Goal: Obtain resource: Download file/media

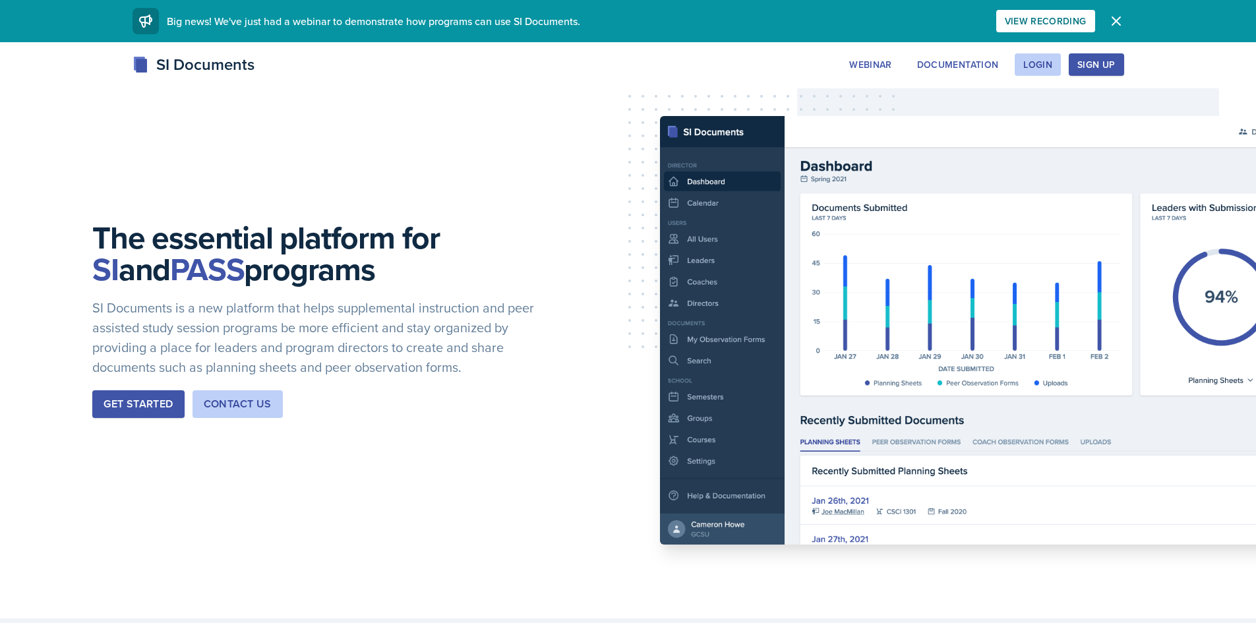
click at [1088, 62] on div "Sign Up" at bounding box center [1096, 64] width 38 height 11
click at [1056, 61] on button "Login" at bounding box center [1037, 64] width 46 height 22
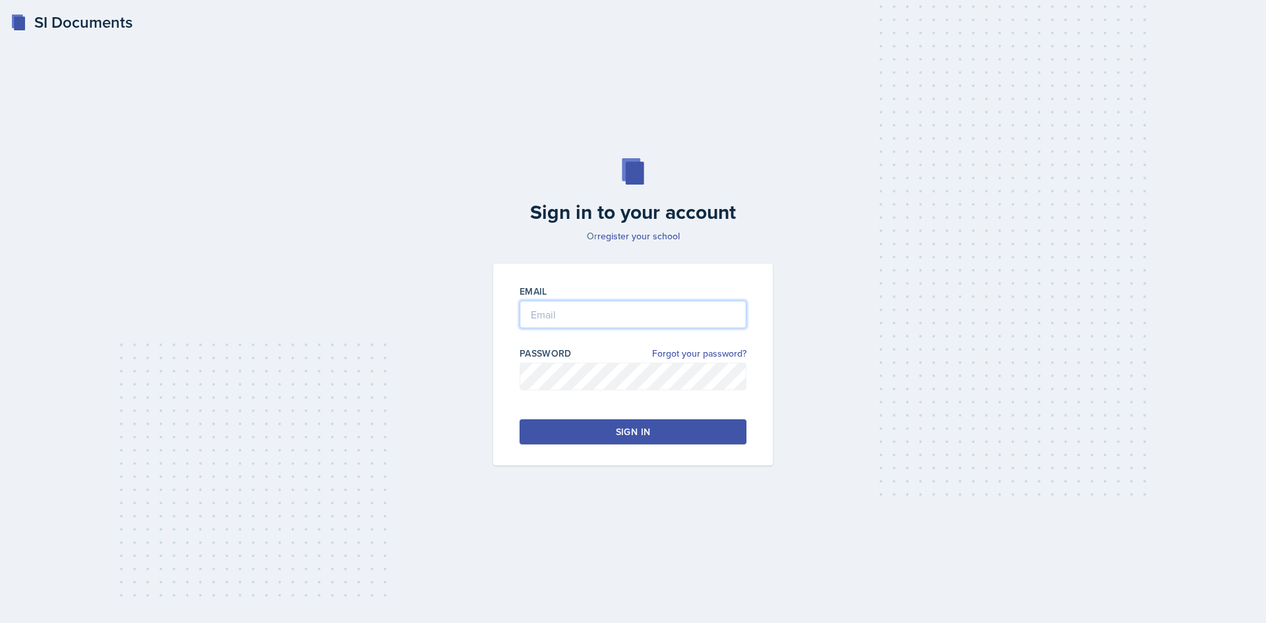
click at [588, 325] on input "email" at bounding box center [632, 315] width 227 height 28
type input "[PERSON_NAME][EMAIL_ADDRESS][PERSON_NAME][DOMAIN_NAME]"
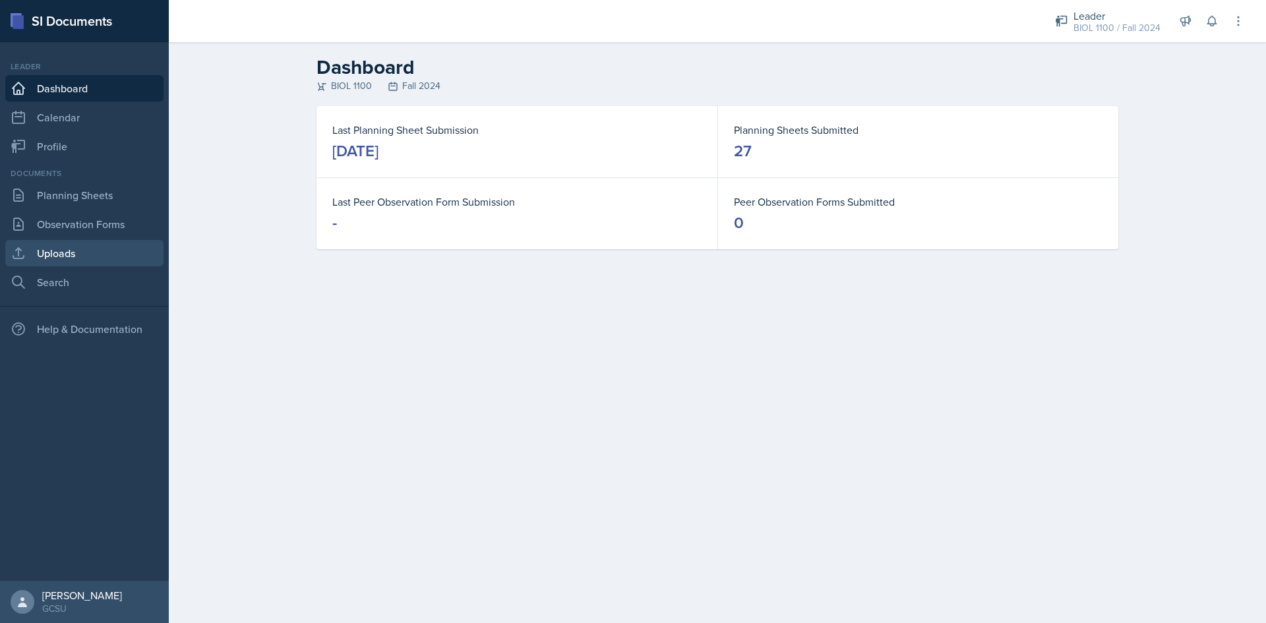
click at [80, 256] on link "Uploads" at bounding box center [84, 253] width 158 height 26
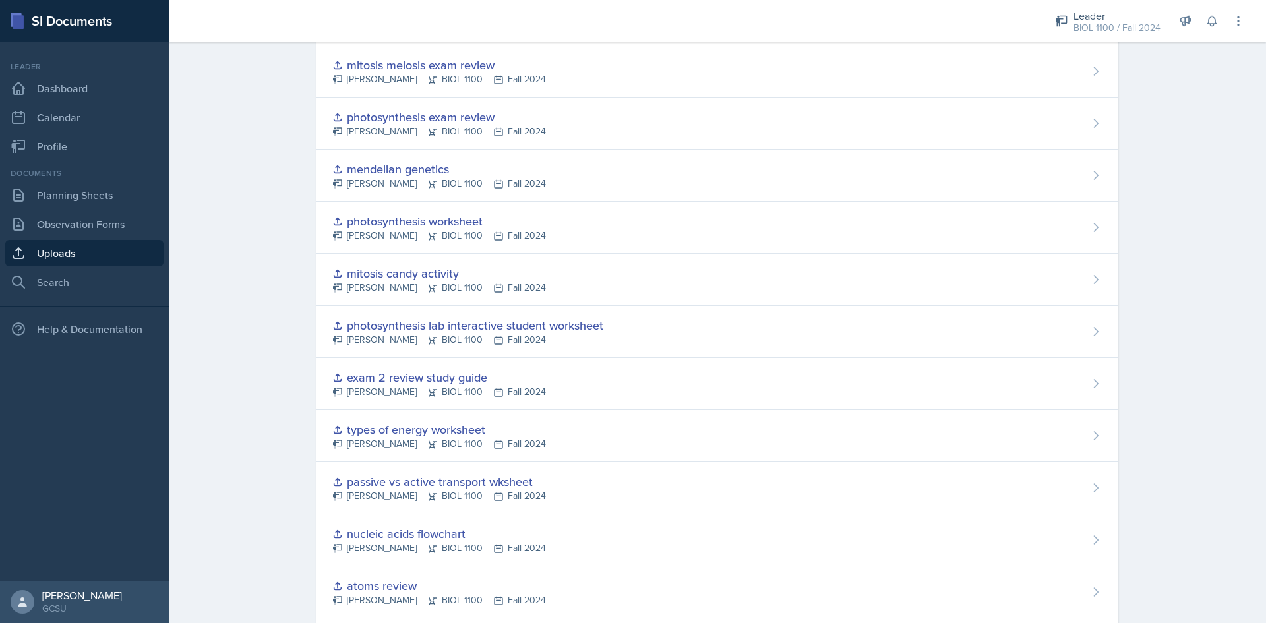
scroll to position [896, 0]
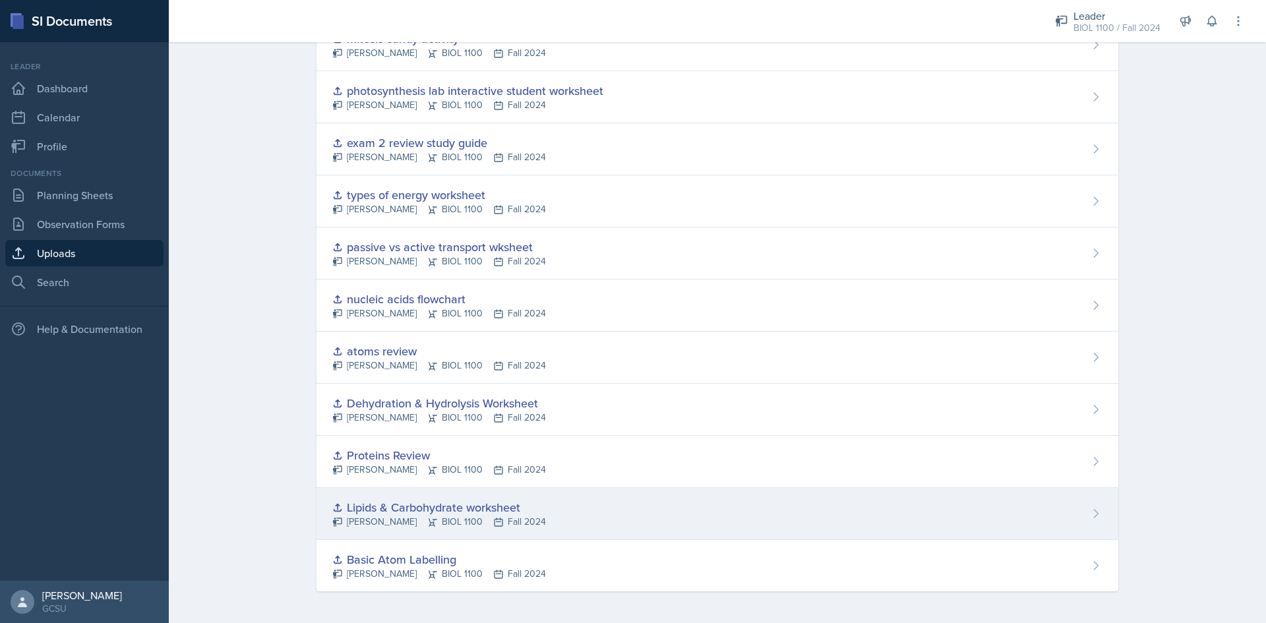
click at [648, 511] on div "Lipids & Carbohydrate worksheet [PERSON_NAME] BIOL 1100 Fall 2024" at bounding box center [716, 514] width 801 height 52
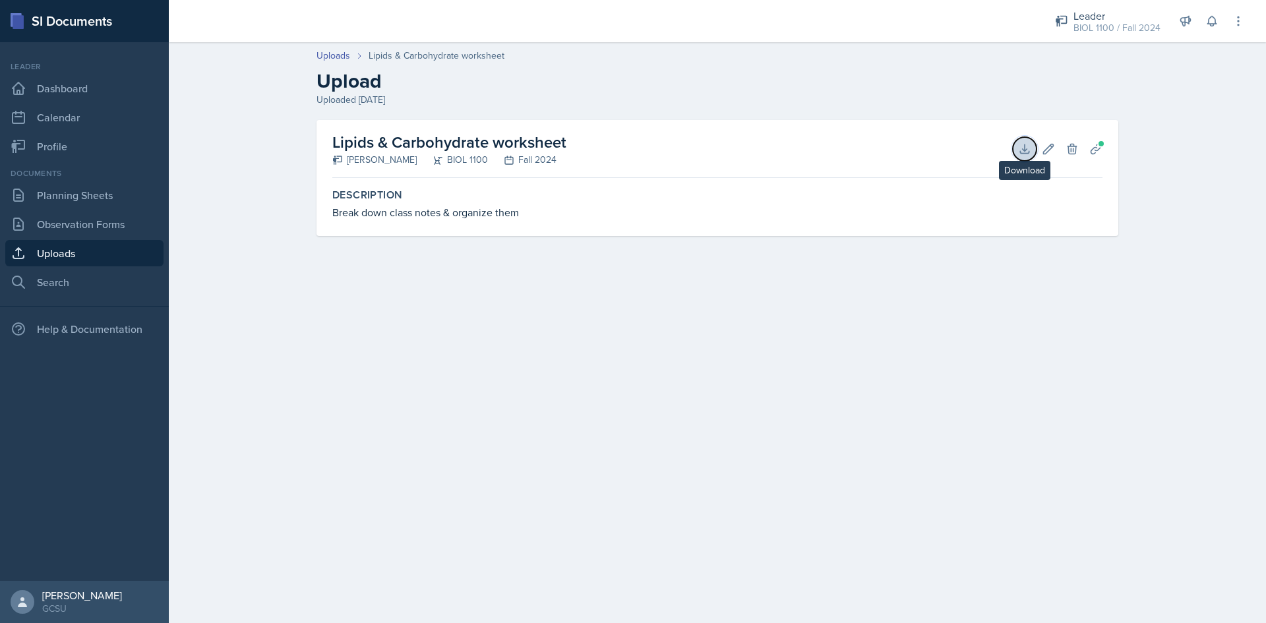
click at [1020, 142] on icon at bounding box center [1024, 148] width 13 height 13
click at [335, 55] on link "Uploads" at bounding box center [333, 56] width 34 height 14
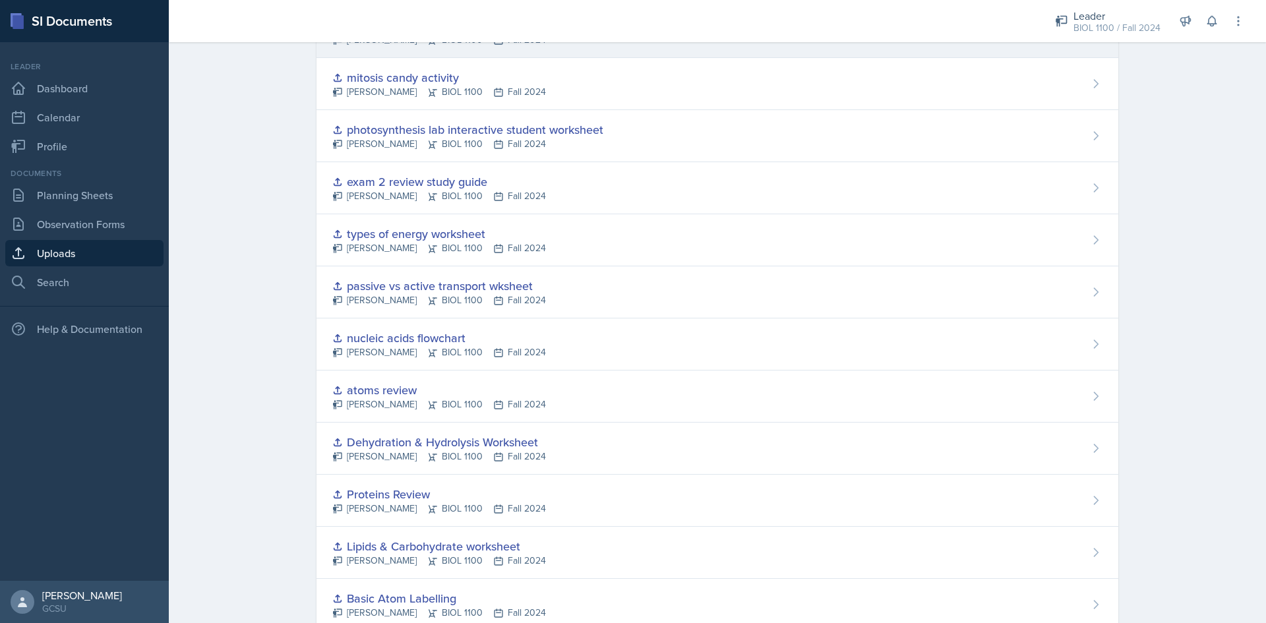
scroll to position [896, 0]
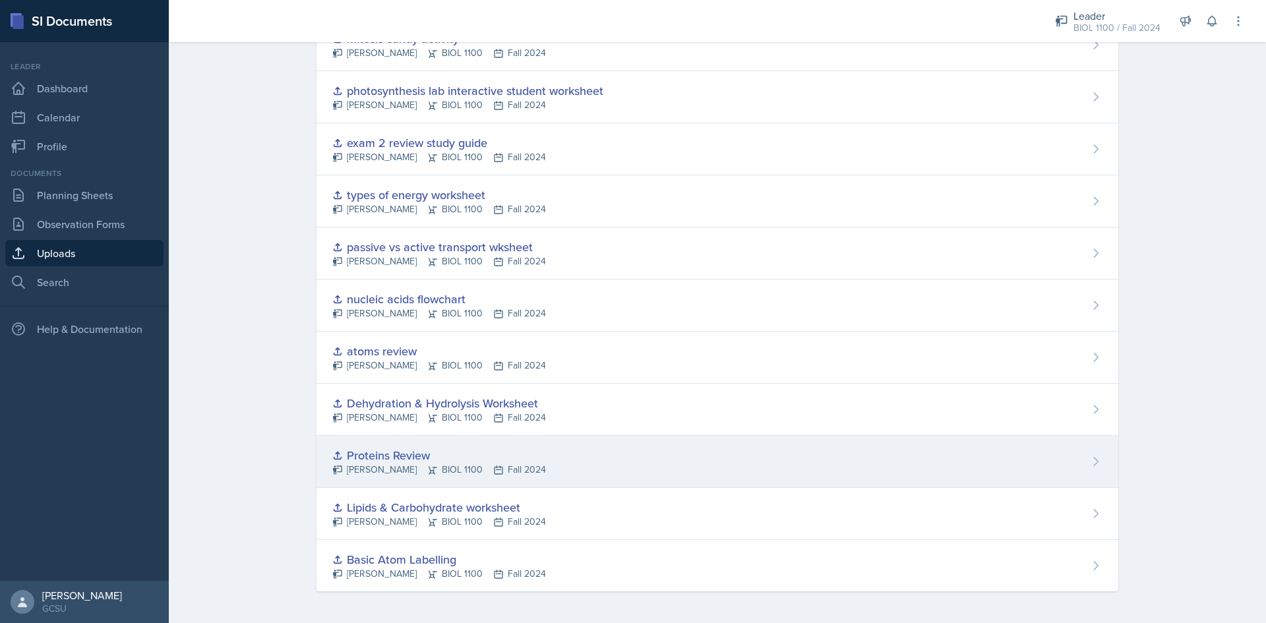
click at [411, 451] on div "Proteins Review" at bounding box center [439, 455] width 214 height 18
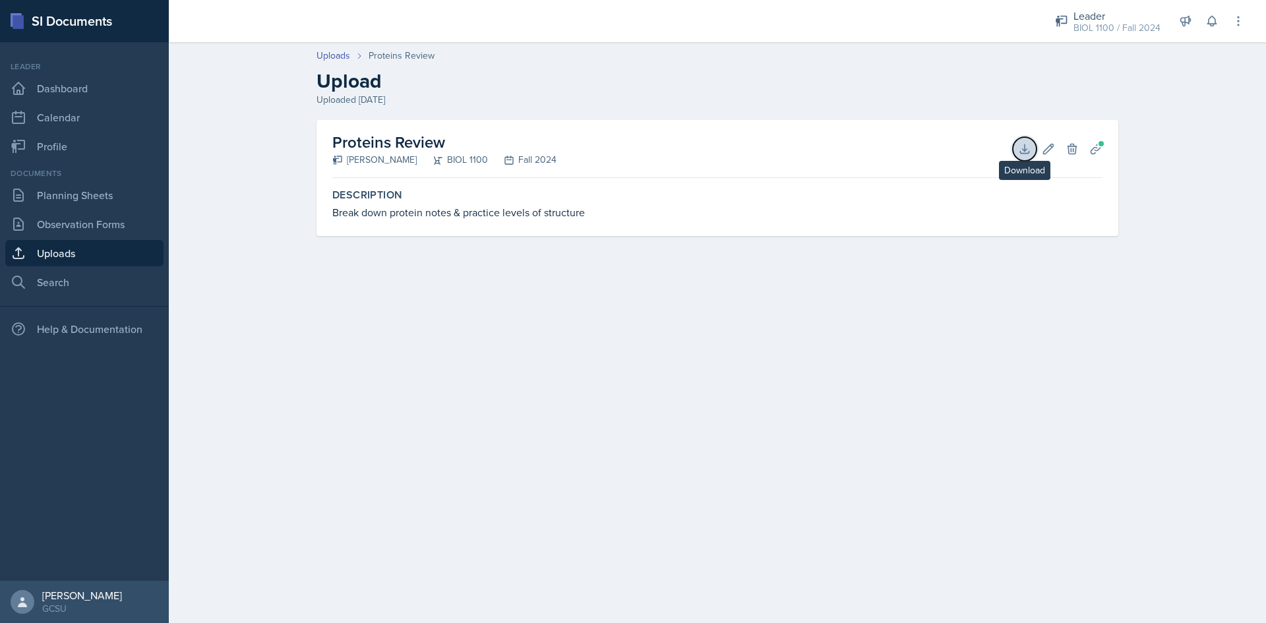
click at [1014, 149] on button "Download" at bounding box center [1024, 149] width 24 height 24
click at [335, 52] on link "Uploads" at bounding box center [333, 56] width 34 height 14
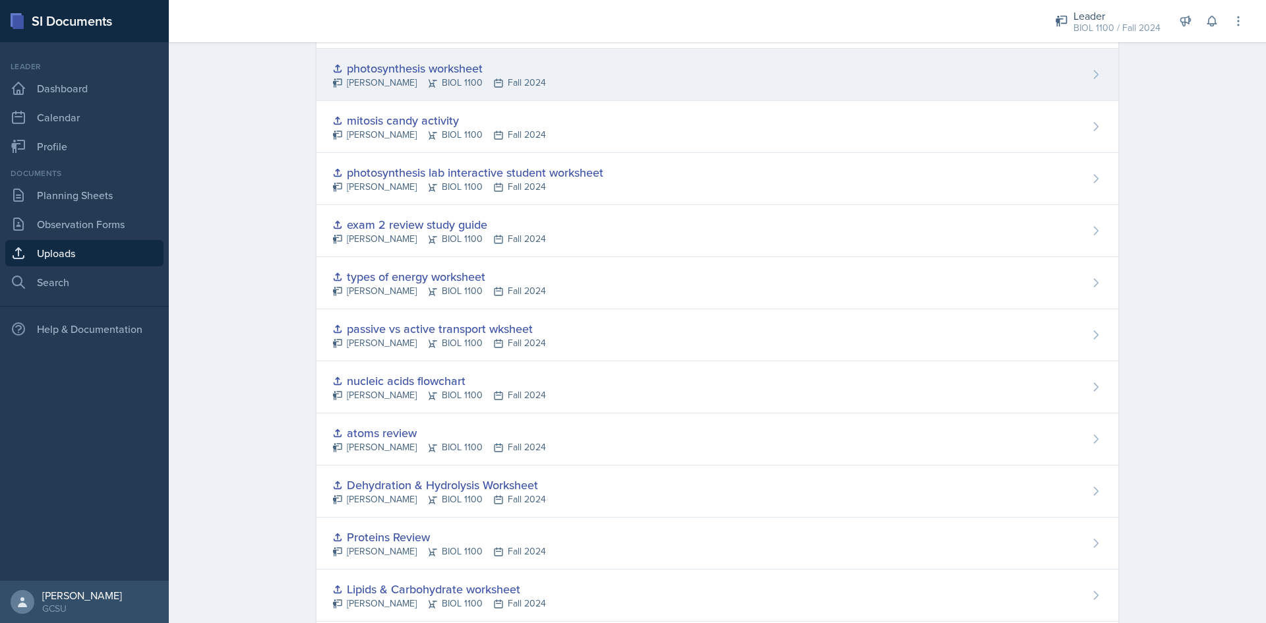
scroll to position [896, 0]
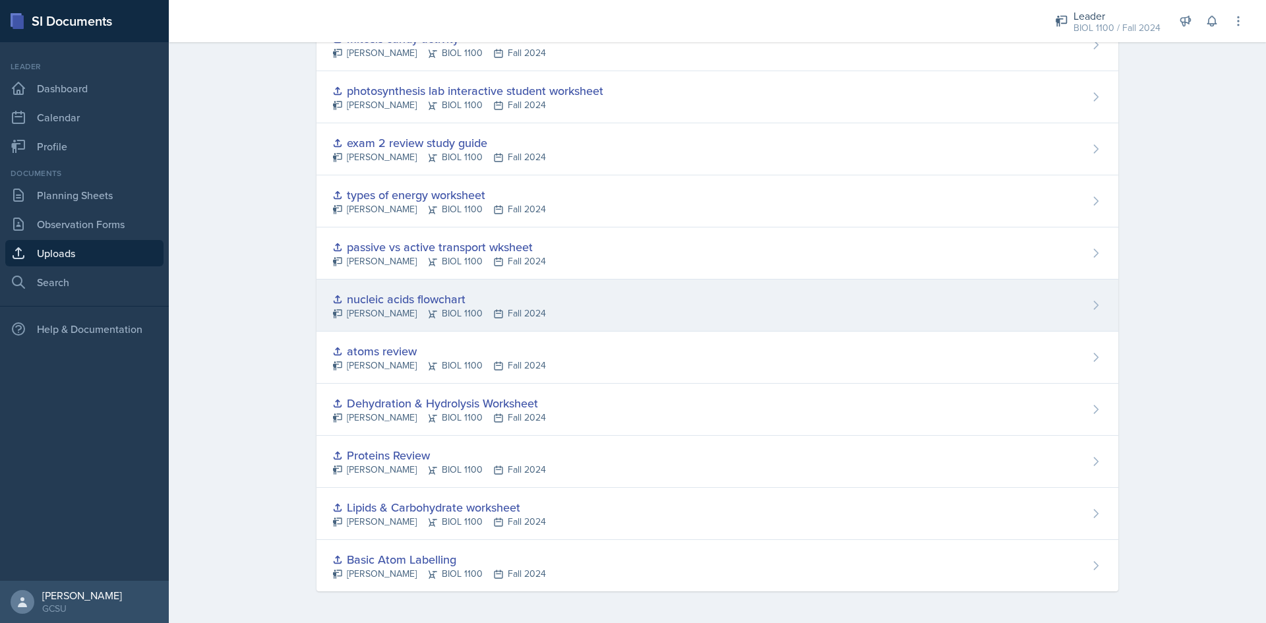
click at [402, 287] on div "nucleic acids flowchart [PERSON_NAME] BIOL 1100 Fall 2024" at bounding box center [716, 305] width 801 height 52
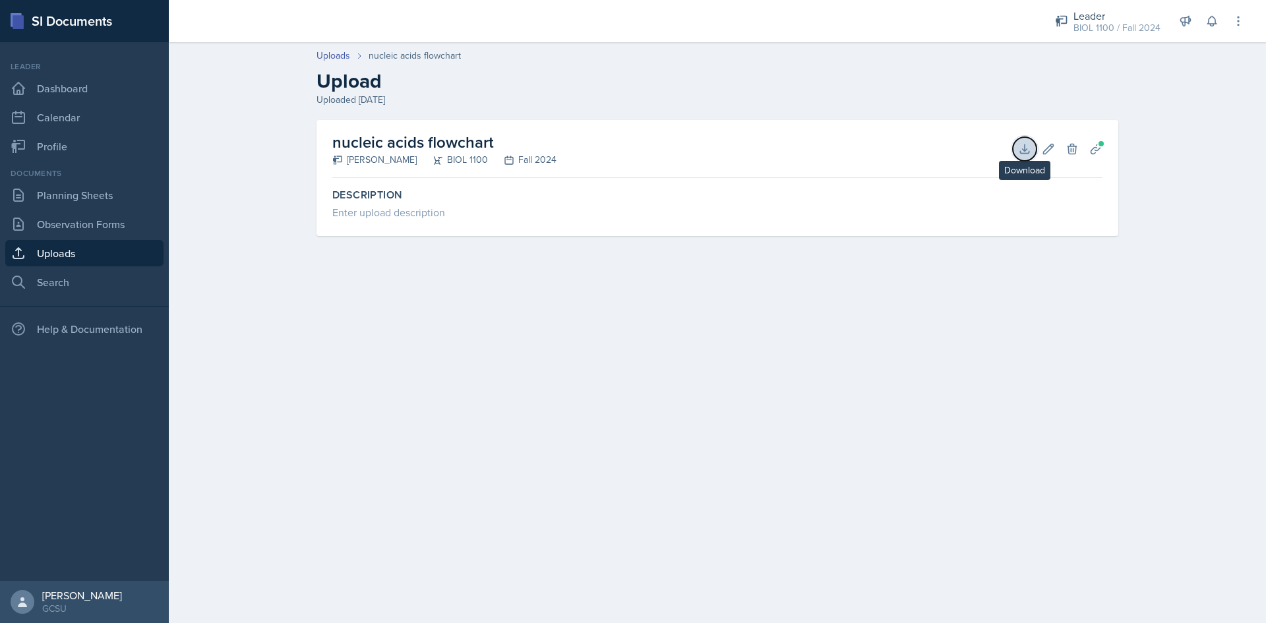
click at [1019, 146] on icon at bounding box center [1024, 148] width 13 height 13
click at [334, 54] on link "Uploads" at bounding box center [333, 56] width 34 height 14
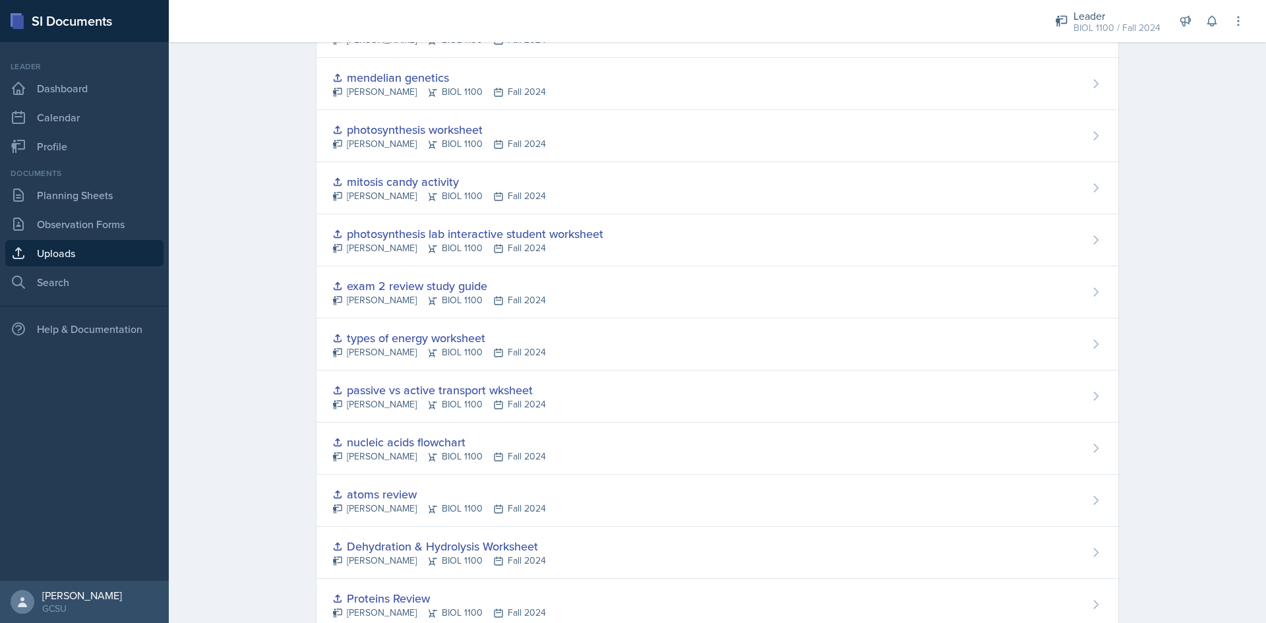
scroll to position [896, 0]
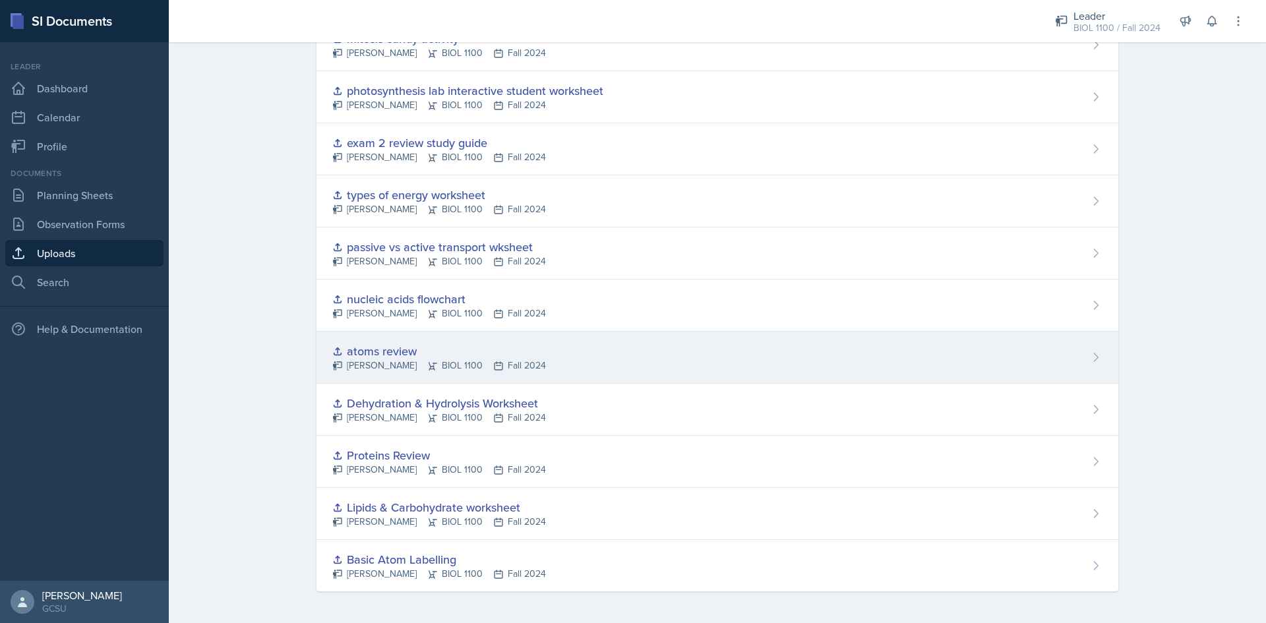
click at [399, 347] on div "atoms review" at bounding box center [439, 351] width 214 height 18
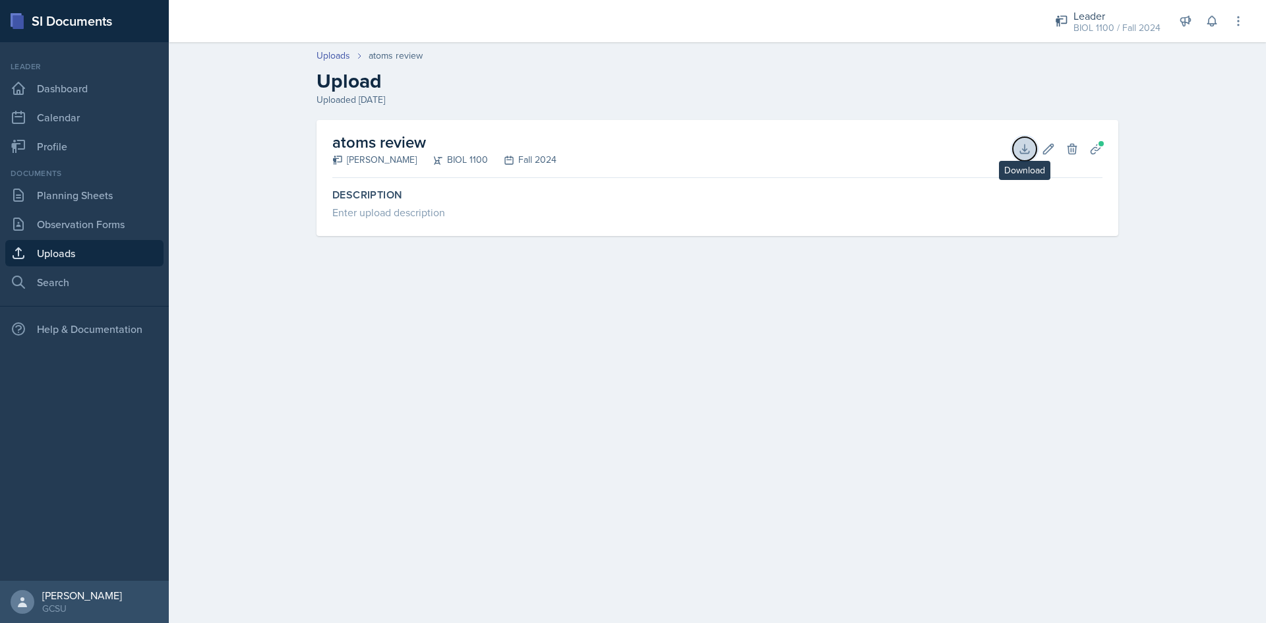
click at [1018, 150] on icon at bounding box center [1024, 148] width 13 height 13
